Goal: Information Seeking & Learning: Learn about a topic

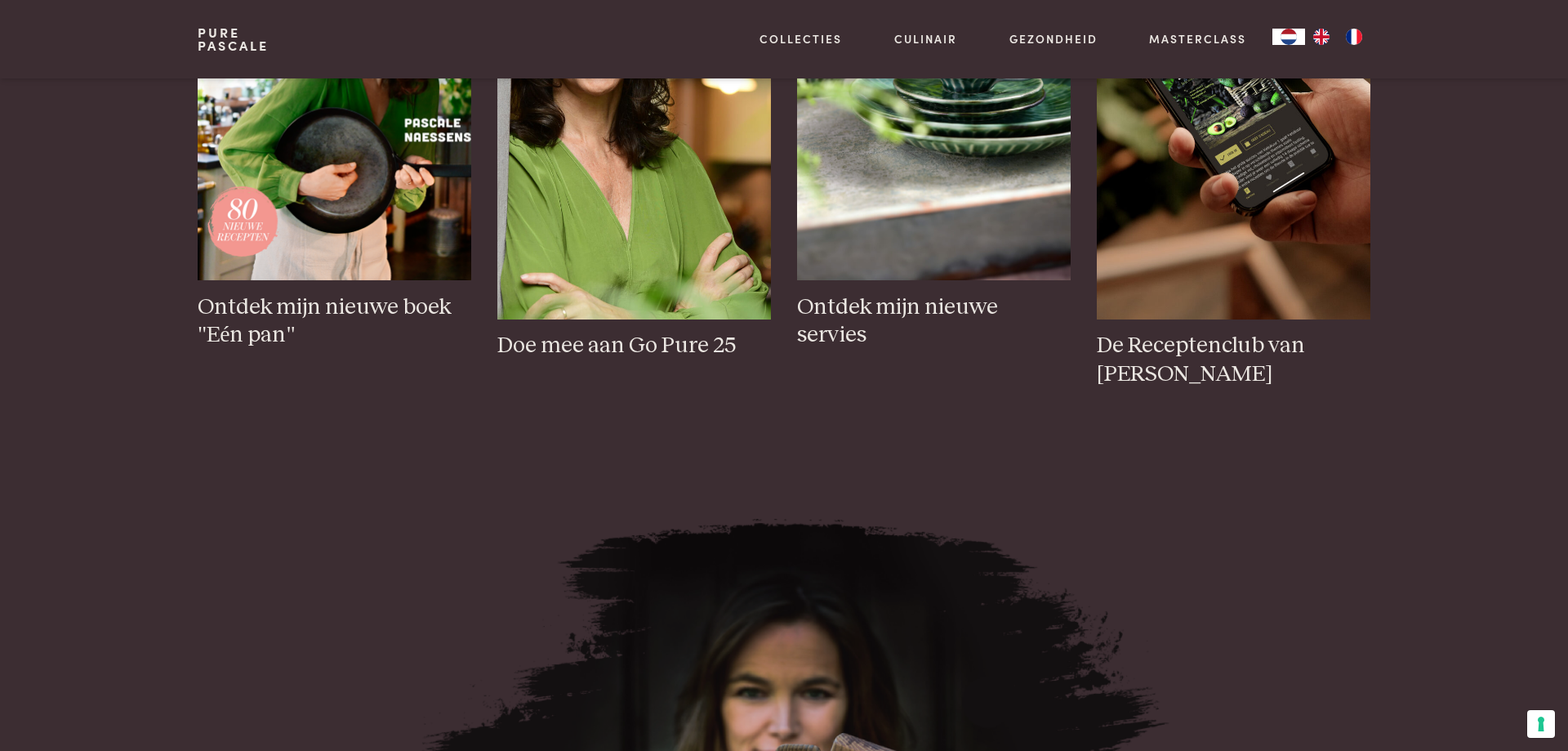
scroll to position [1333, 0]
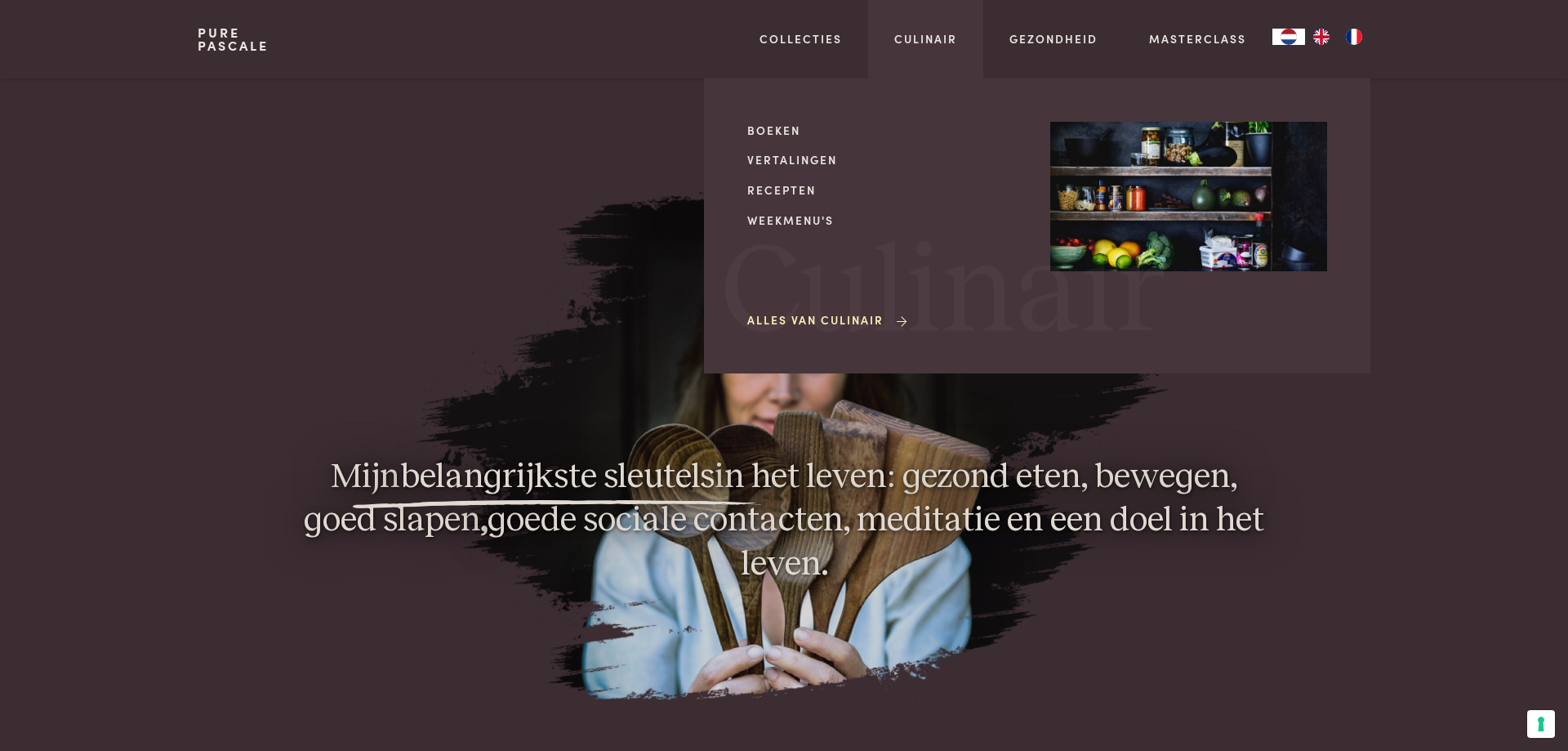
click at [771, 179] on div "Boeken Vertalingen Recepten Weekmenu's Alles van Culinair" at bounding box center [885, 226] width 277 height 208
click at [773, 189] on link "Recepten" at bounding box center [885, 189] width 277 height 17
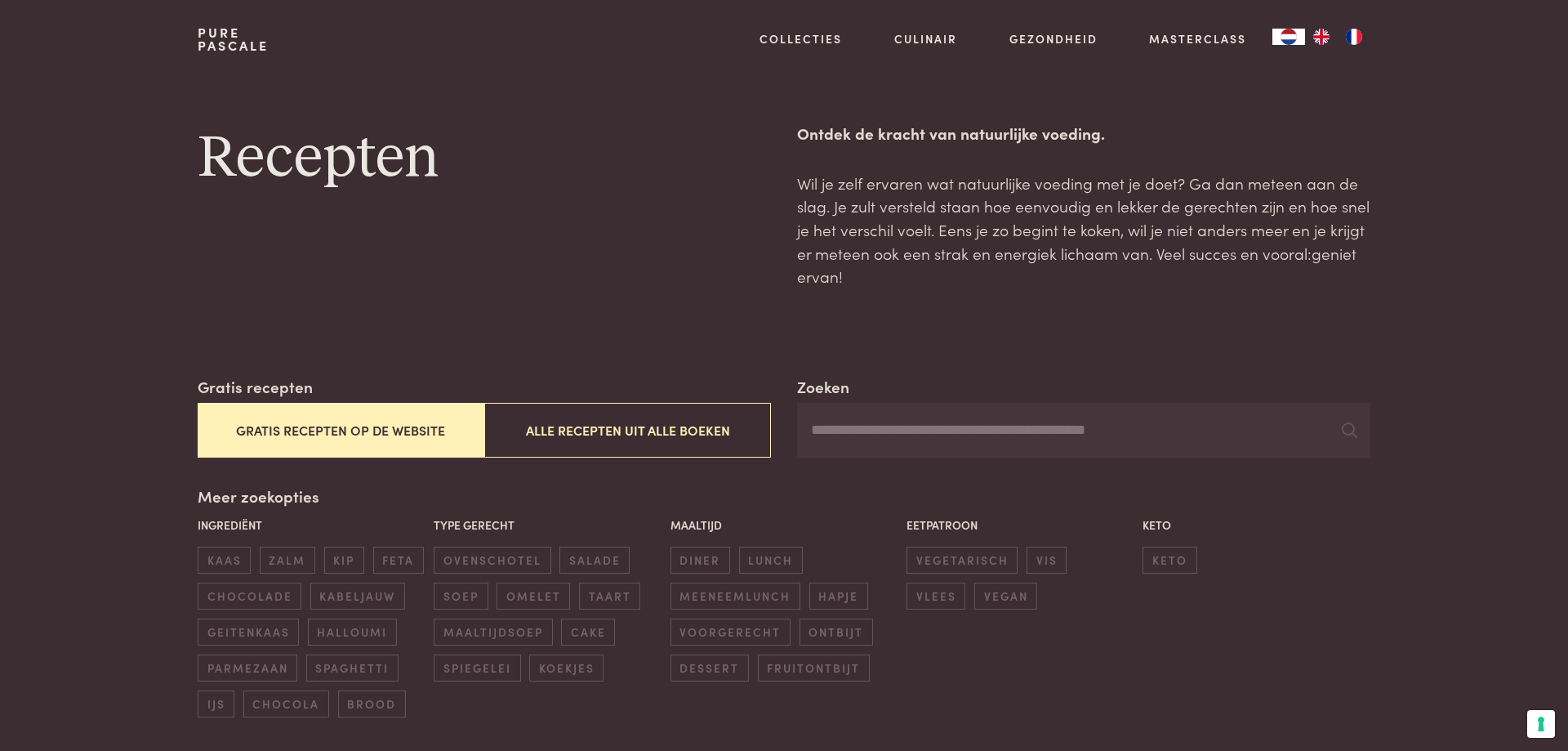
click at [882, 427] on input "Zoeken" at bounding box center [1084, 431] width 573 height 56
type input "*****"
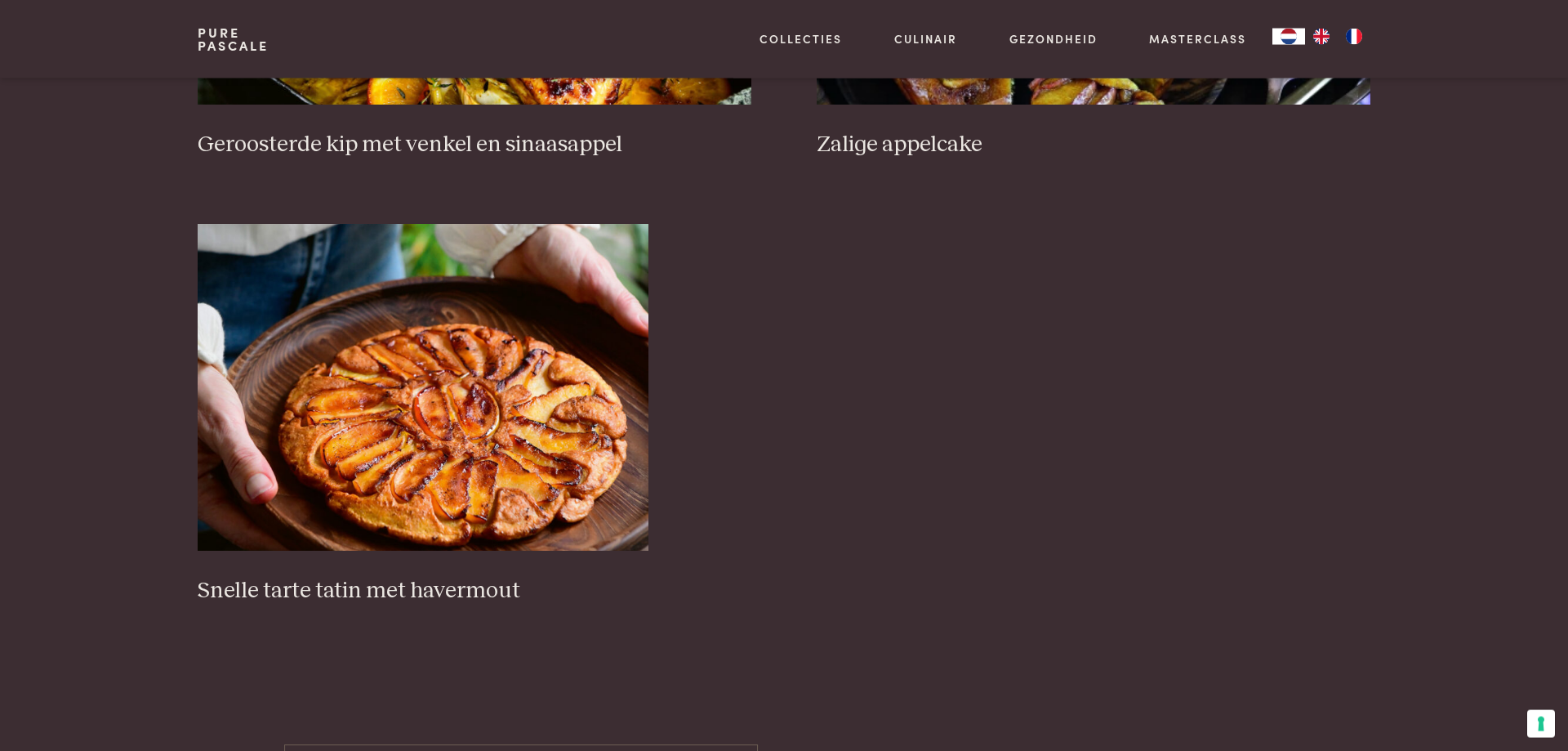
scroll to position [1000, 0]
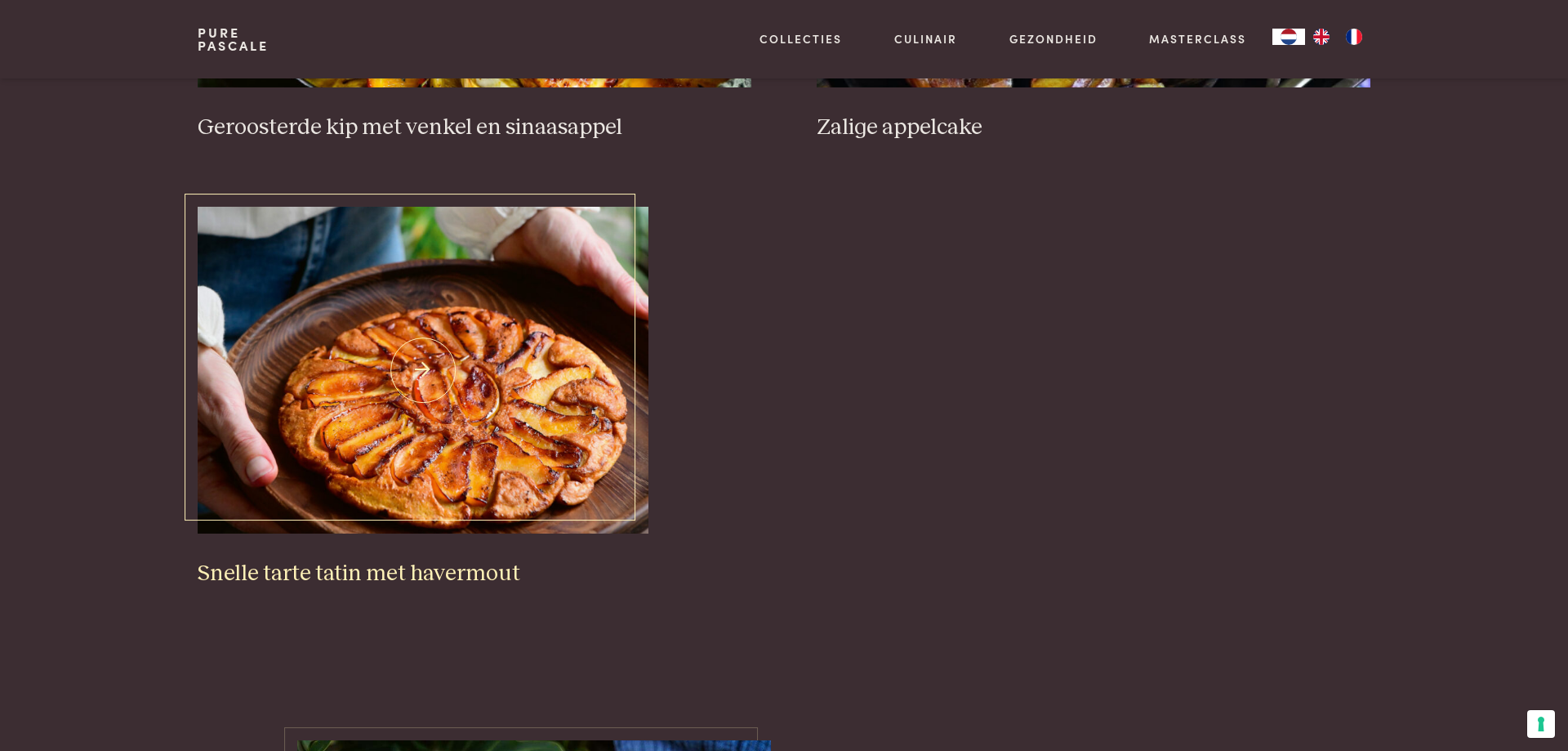
click at [409, 414] on img at bounding box center [422, 370] width 451 height 327
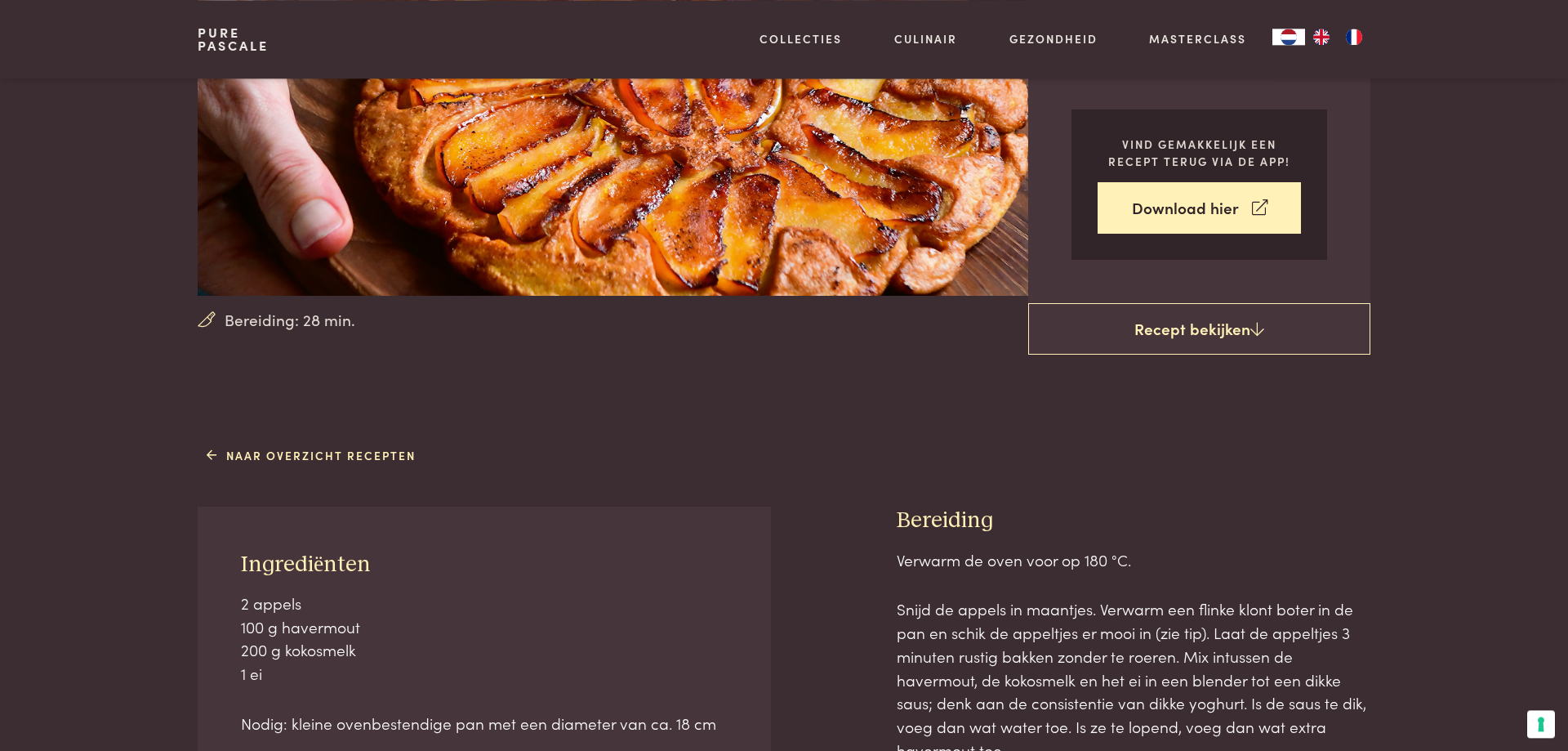
scroll to position [500, 0]
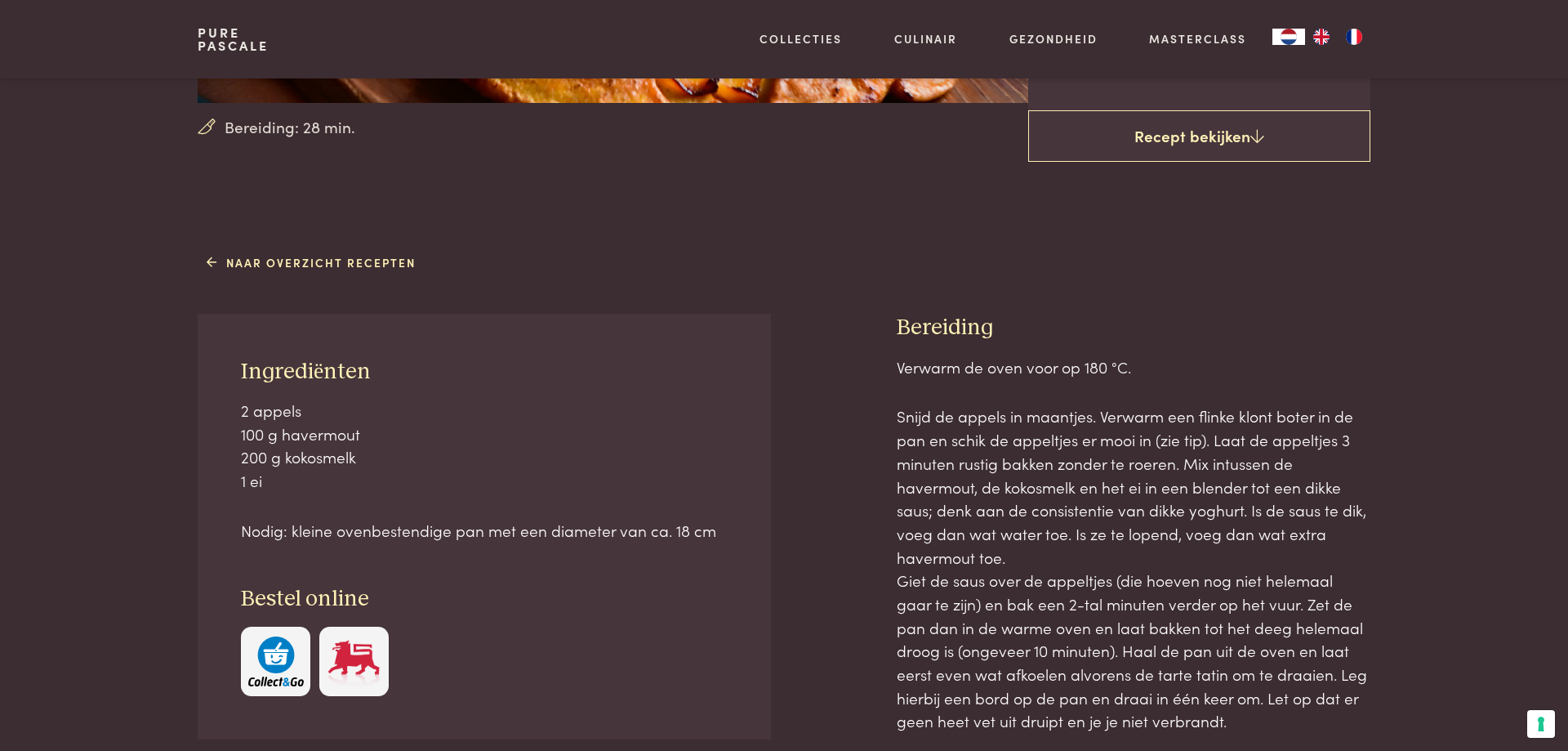
drag, startPoint x: 242, startPoint y: 368, endPoint x: 736, endPoint y: 534, distance: 521.1
click at [736, 534] on div "Ingrediënten 2 appels 100 g havermout 200 g kokosmelk 1 ei Nodig: kleine ovenbe…" at bounding box center [483, 527] width 573 height 425
copy div "Ingrediënten 2 appels 100 g havermout 200 g kokosmelk 1 ei Nodig: kleine ovenbe…"
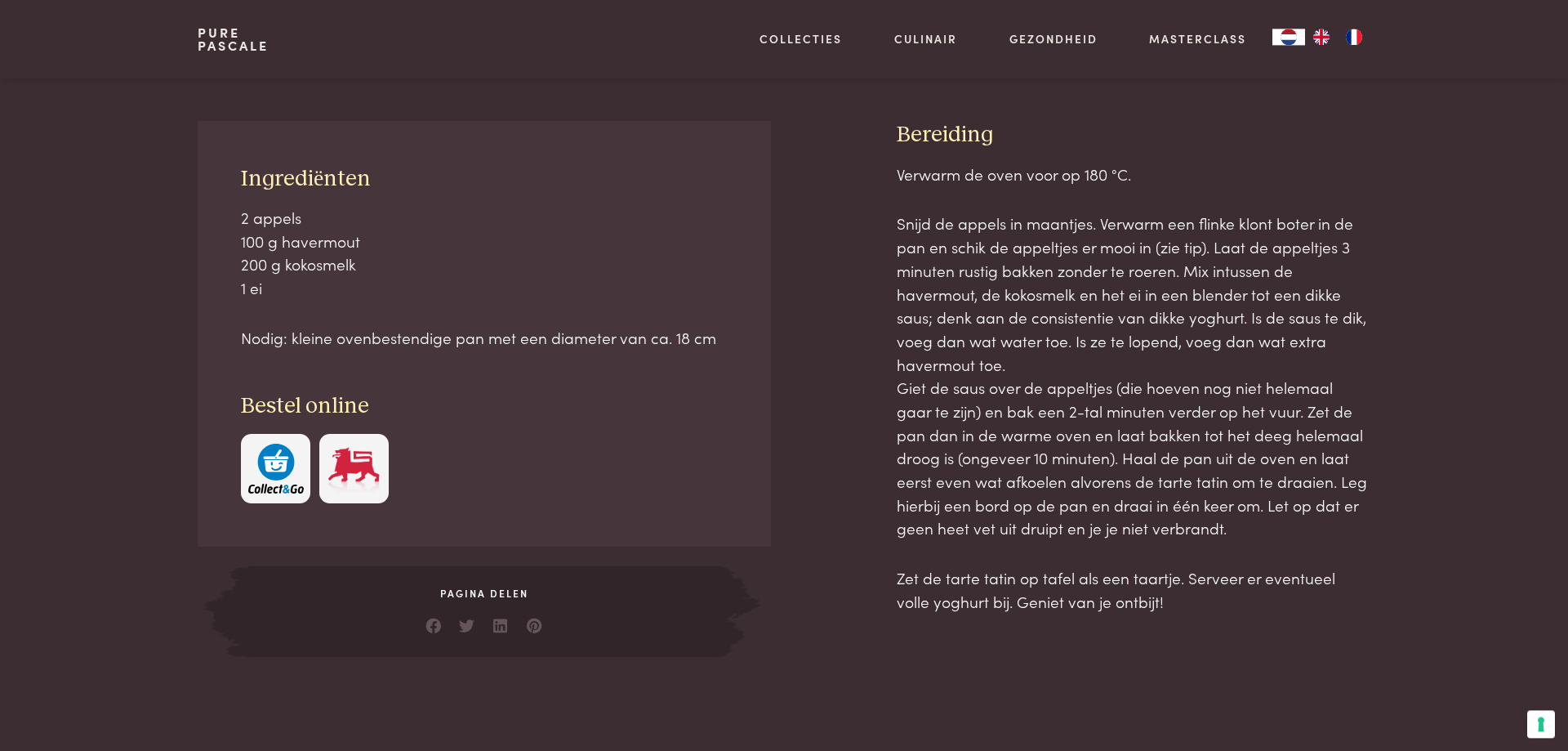
scroll to position [667, 0]
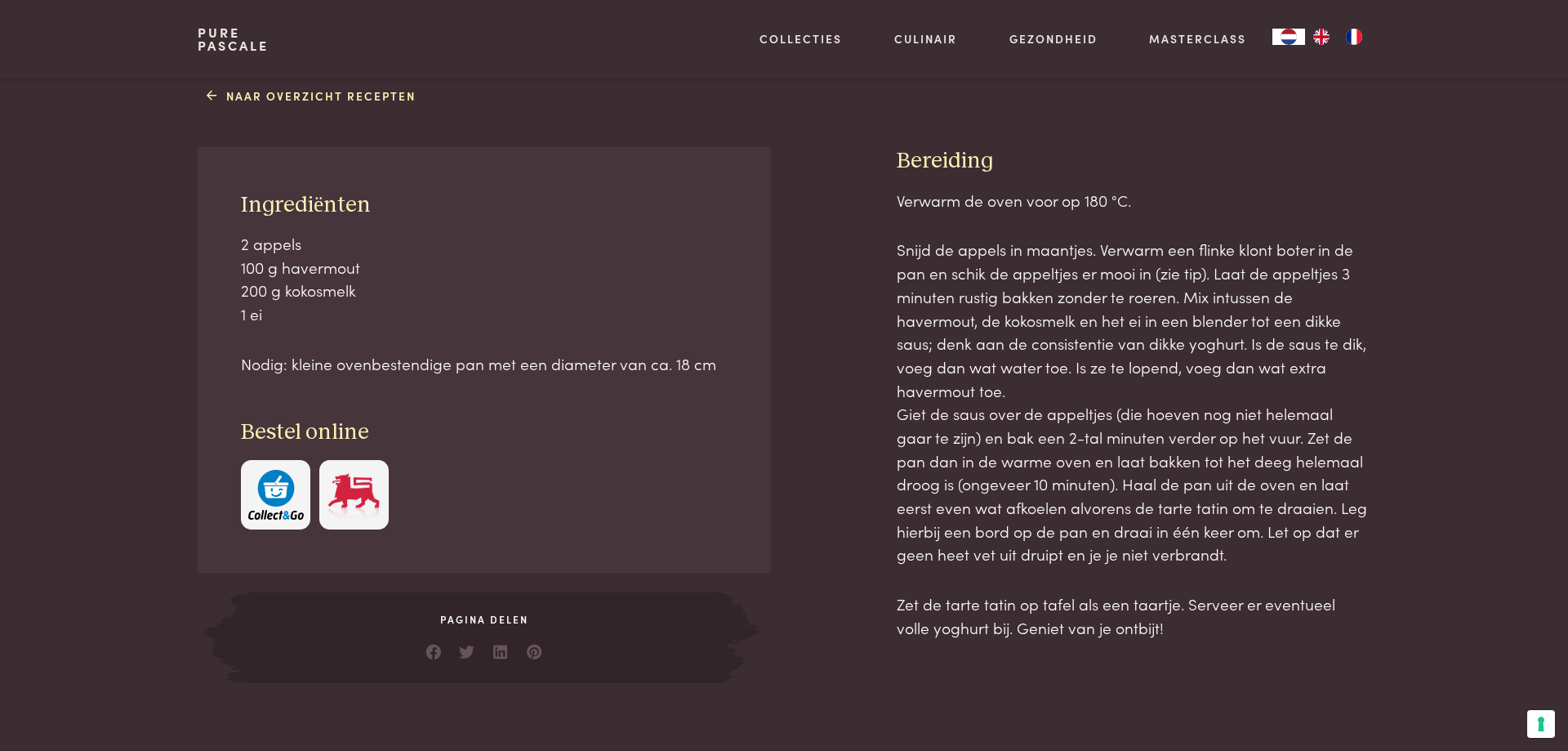
drag, startPoint x: 903, startPoint y: 164, endPoint x: 1167, endPoint y: 631, distance: 536.5
click at [1167, 631] on div "Bereiding Verwarm de oven voor op 180 °C. Snijd de appels in maantjes. Verwarm …" at bounding box center [1134, 415] width 474 height 535
copy div "Bereiding Verwarm de oven voor op 180 °C. Snijd de appels in maantjes. Verwarm …"
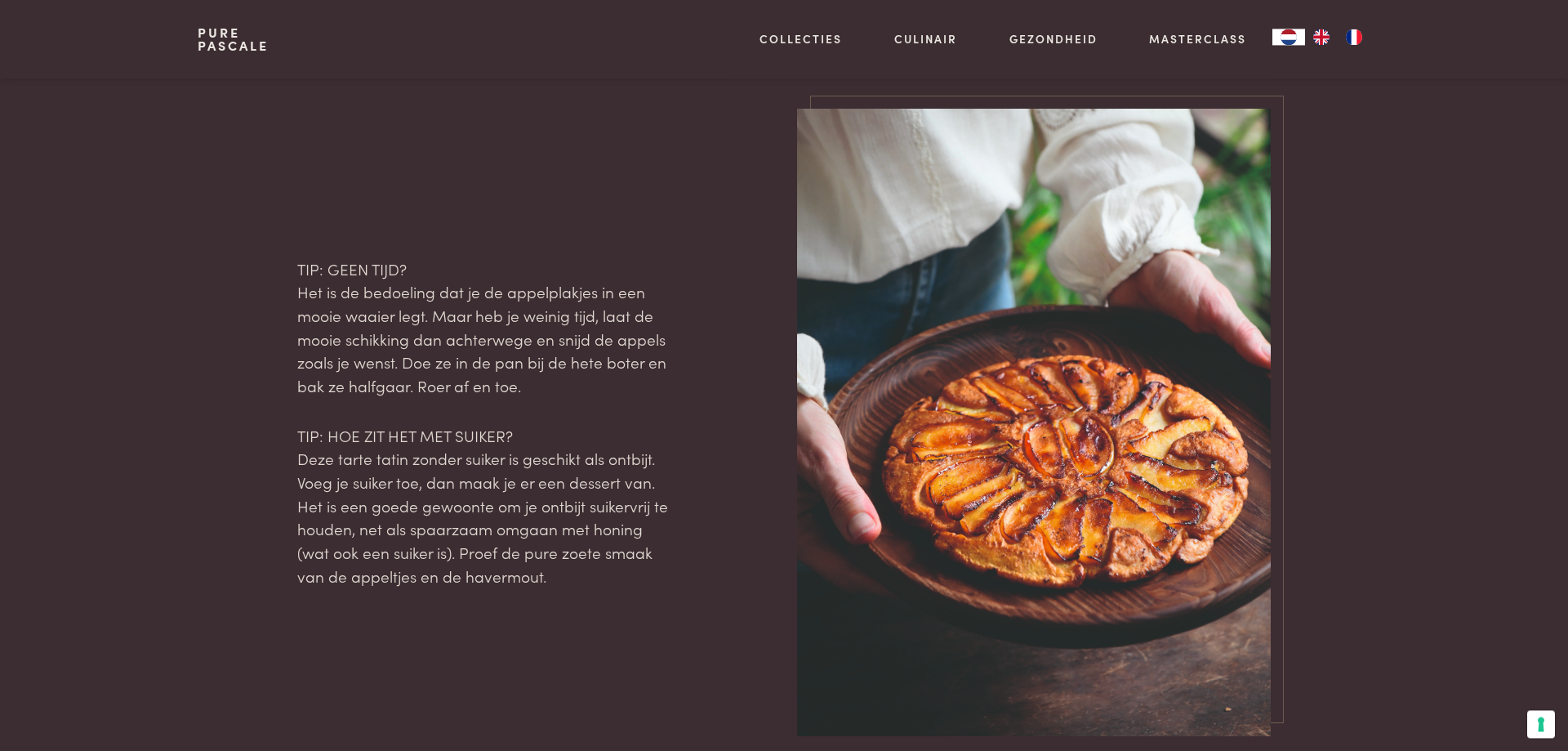
scroll to position [1750, 0]
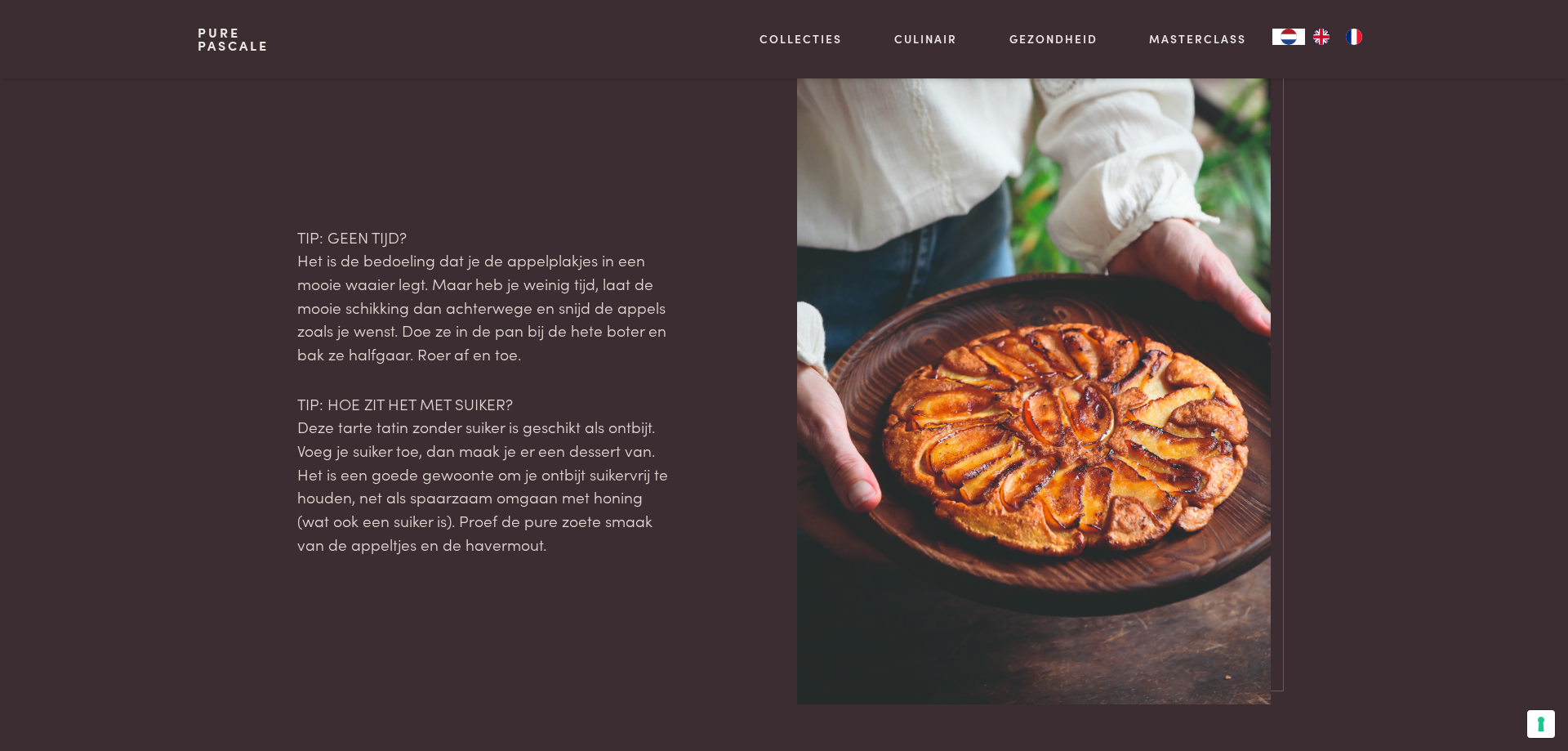
click at [304, 252] on p "TIP: GEEN TIJD? Het is de bedoeling dat je de appelplakjes in een mooie waaier …" at bounding box center [483, 295] width 374 height 141
drag, startPoint x: 298, startPoint y: 239, endPoint x: 592, endPoint y: 553, distance: 430.2
click at [592, 553] on div "TIP: GEEN TIJD? Het is de bedoeling dat je de appelplakjes in een mooie waaier …" at bounding box center [483, 390] width 374 height 331
copy div "TIP: GEEN TIJD? Het is de bedoeling dat je de appelplakjes in een mooie waaier …"
